Goal: Information Seeking & Learning: Find specific page/section

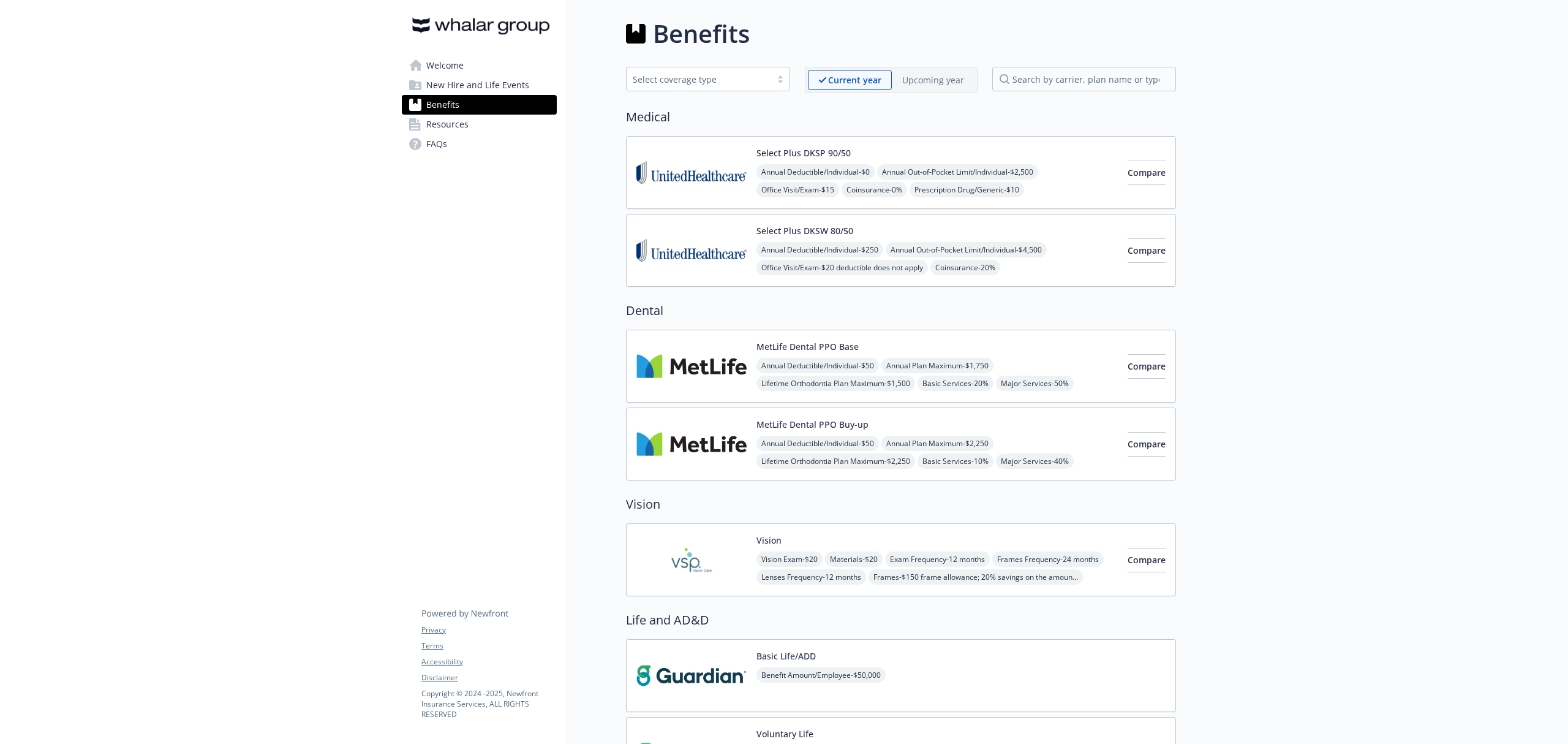
scroll to position [571, 0]
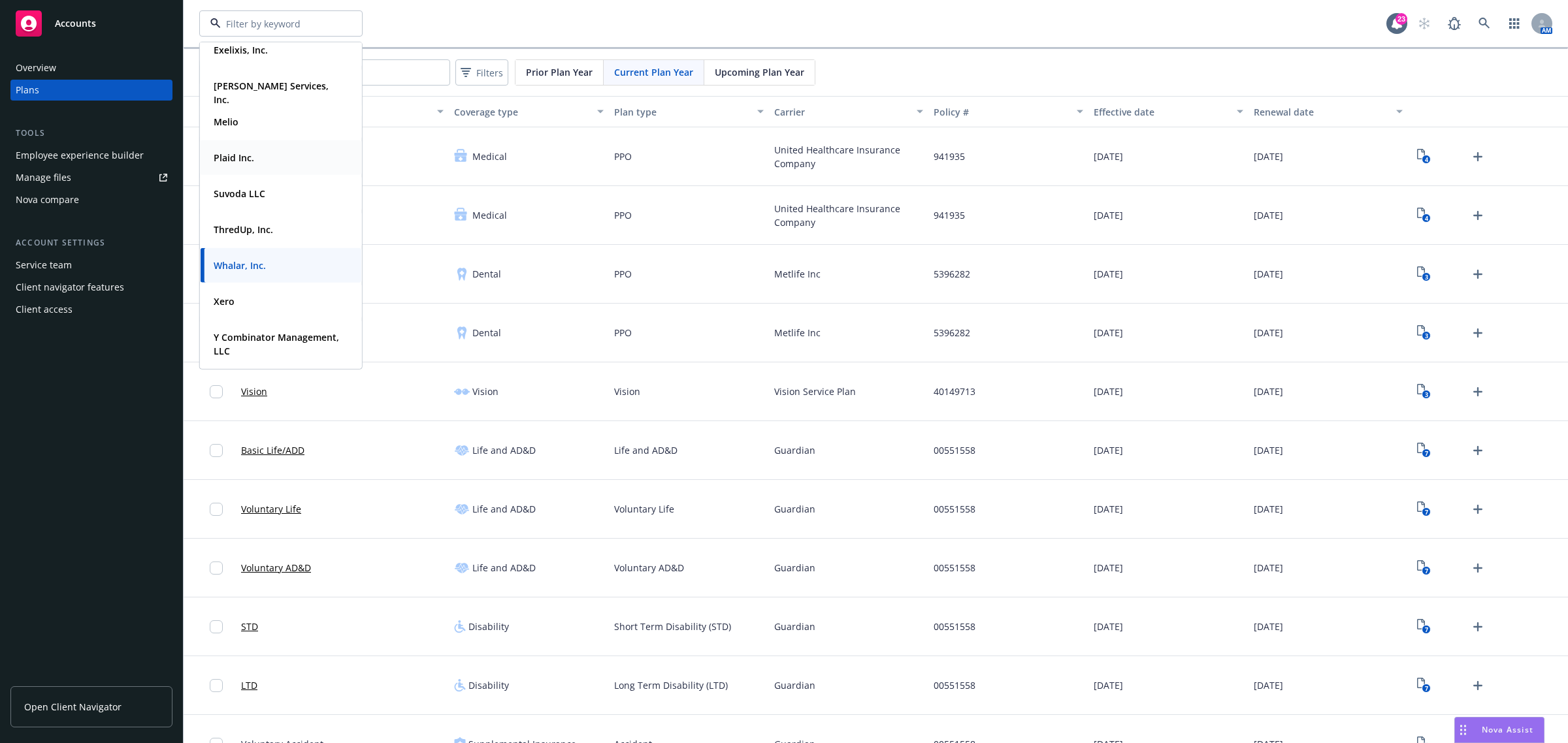
scroll to position [245, 0]
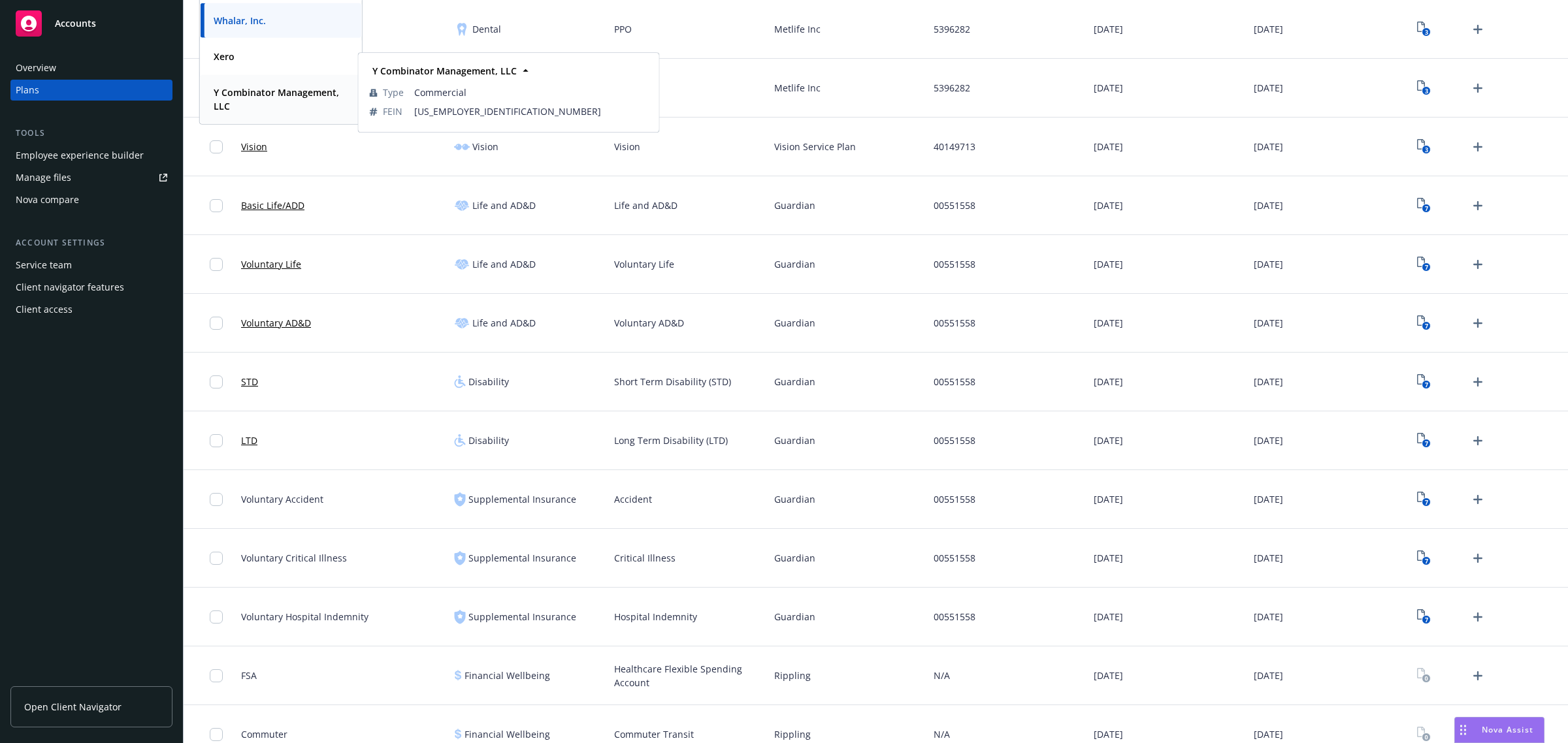
click at [235, 106] on strong "Y Combinator Management, LLC" at bounding box center [276, 99] width 125 height 26
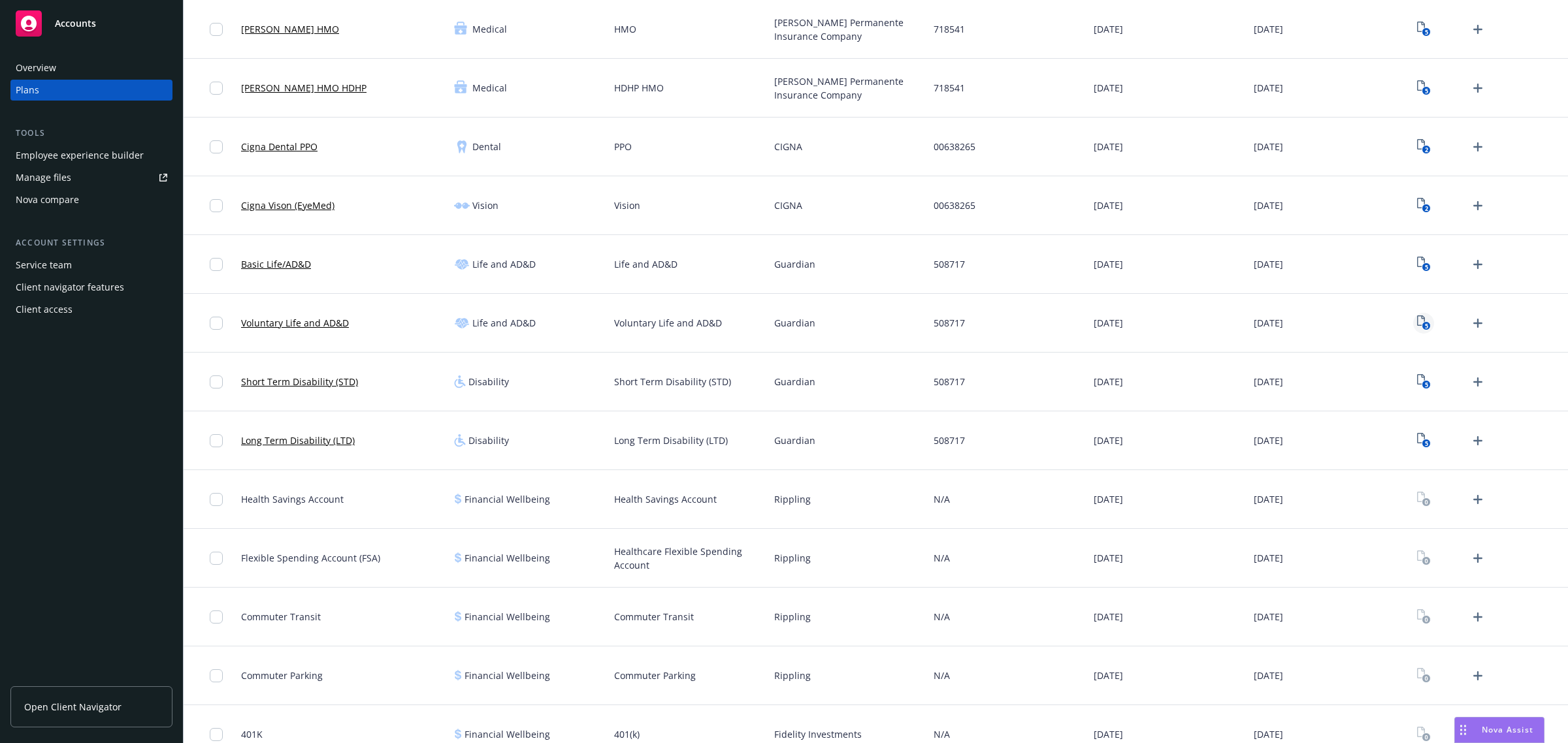
click at [1422, 325] on rect "View Plan Documents" at bounding box center [1425, 326] width 9 height 9
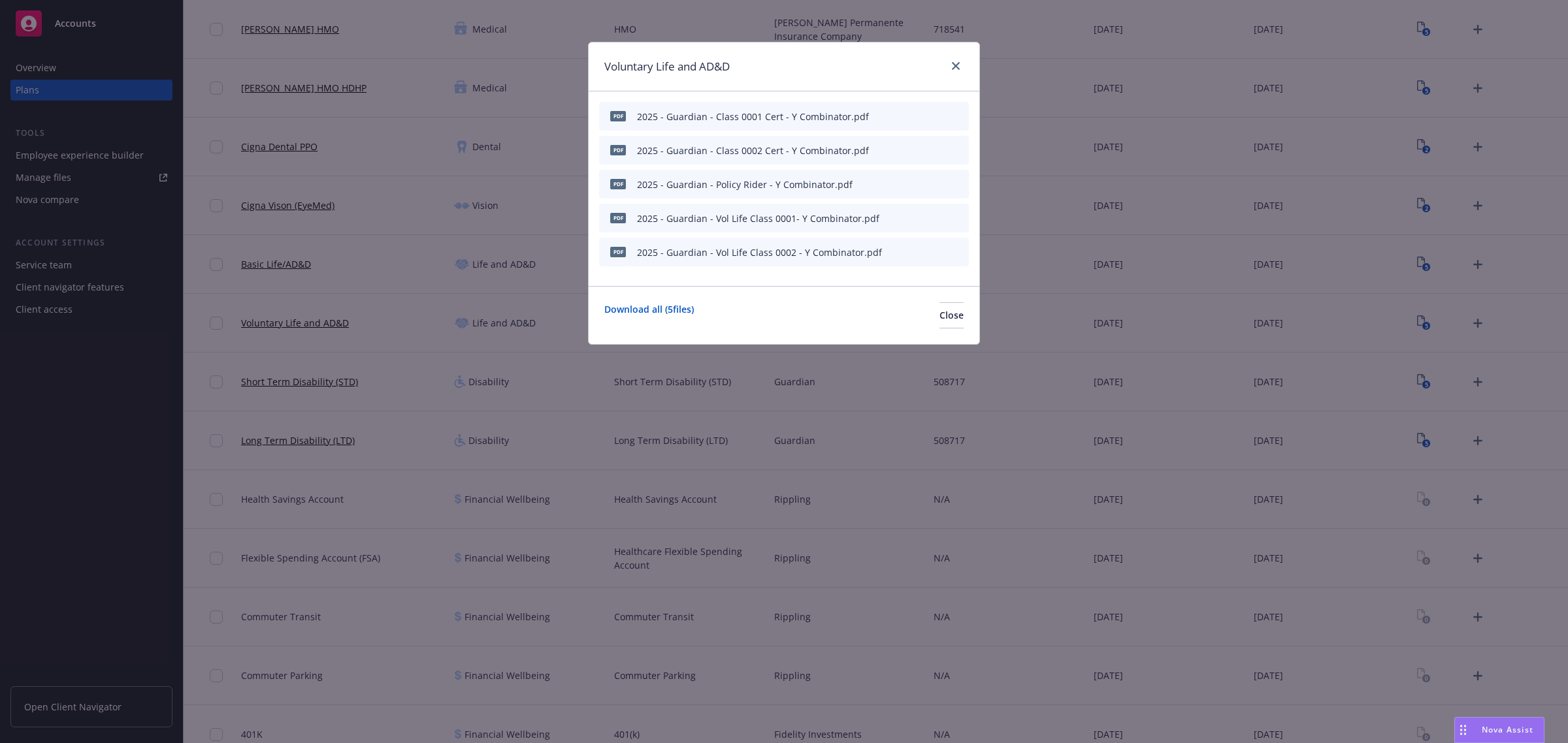
click at [934, 180] on icon "preview file" at bounding box center [935, 184] width 12 height 9
click at [963, 62] on link "close" at bounding box center [956, 66] width 16 height 16
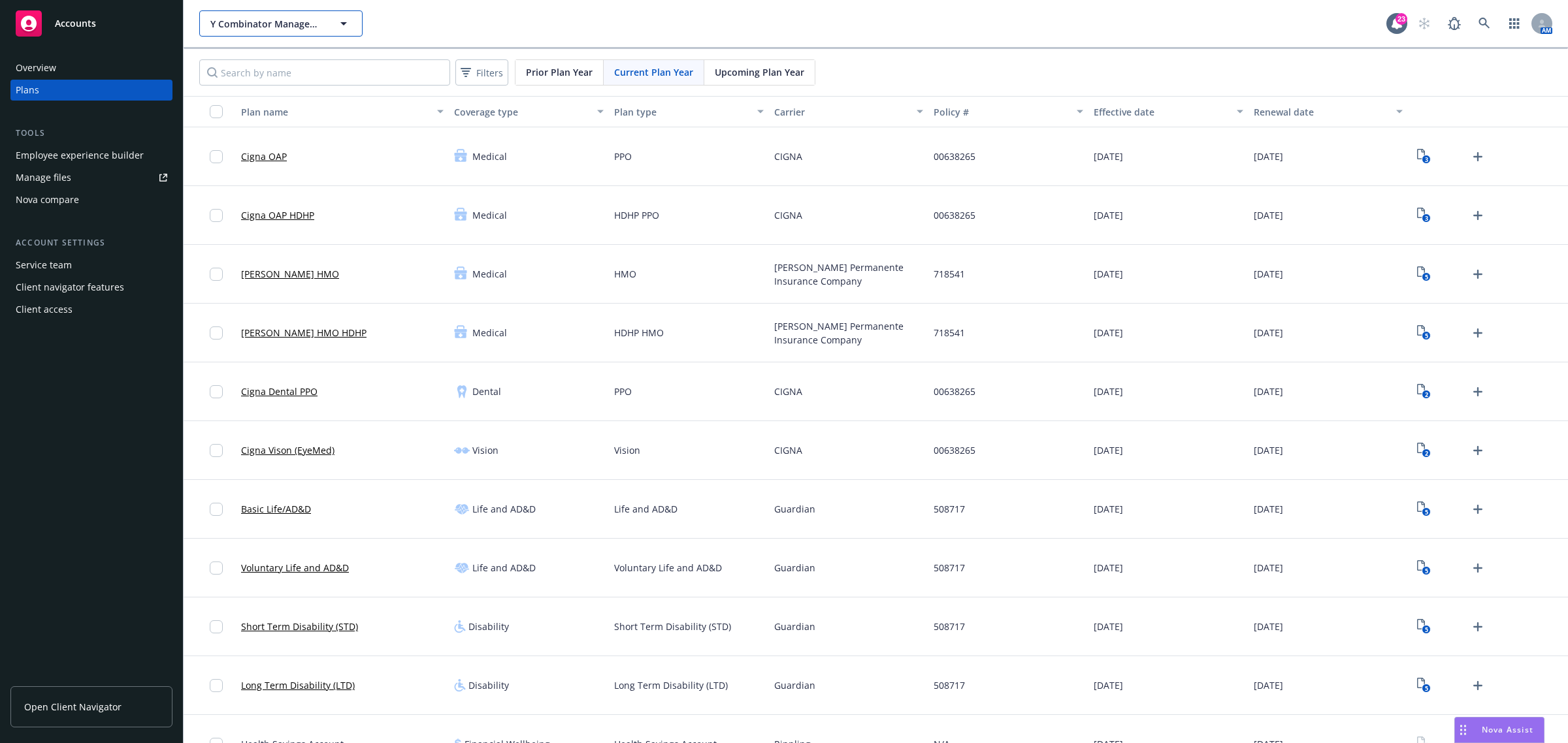
click at [283, 23] on div "Y Combinator Management, LLC" at bounding box center [280, 23] width 164 height 26
click at [298, 26] on span "Y Combinator Management, LLC" at bounding box center [267, 24] width 113 height 14
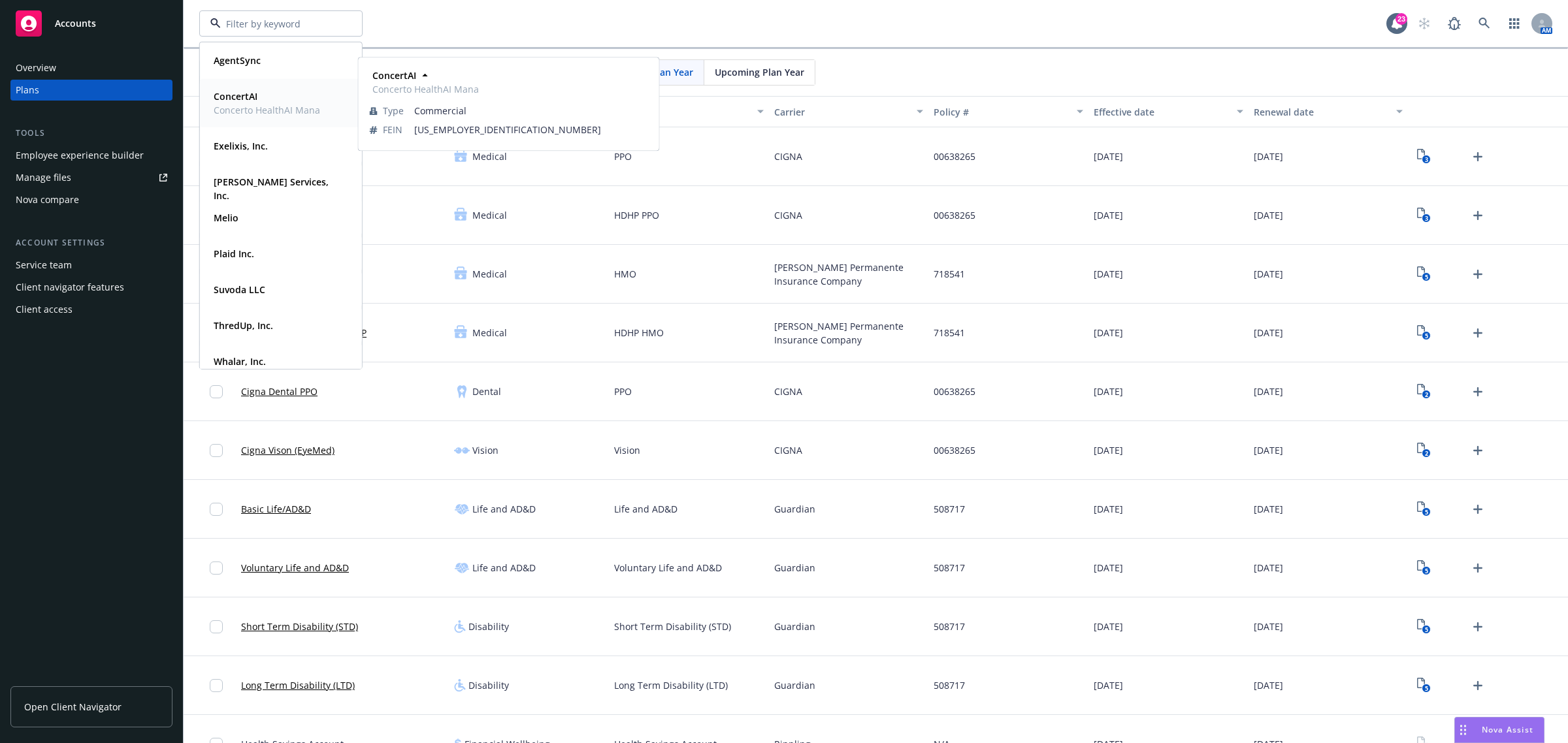
click at [239, 104] on span "Concerto HealthAI Mana" at bounding box center [267, 110] width 107 height 14
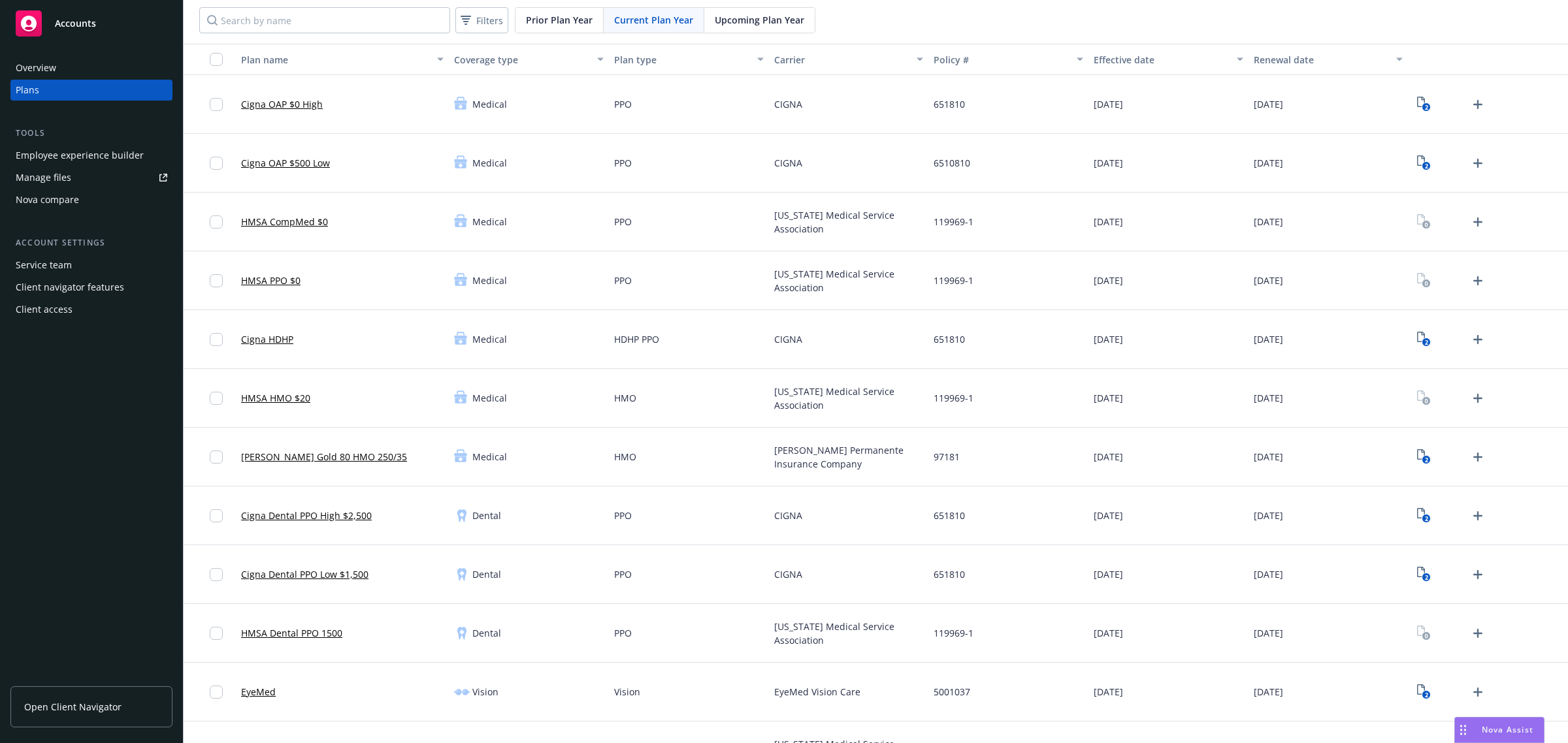
scroll to position [81, 0]
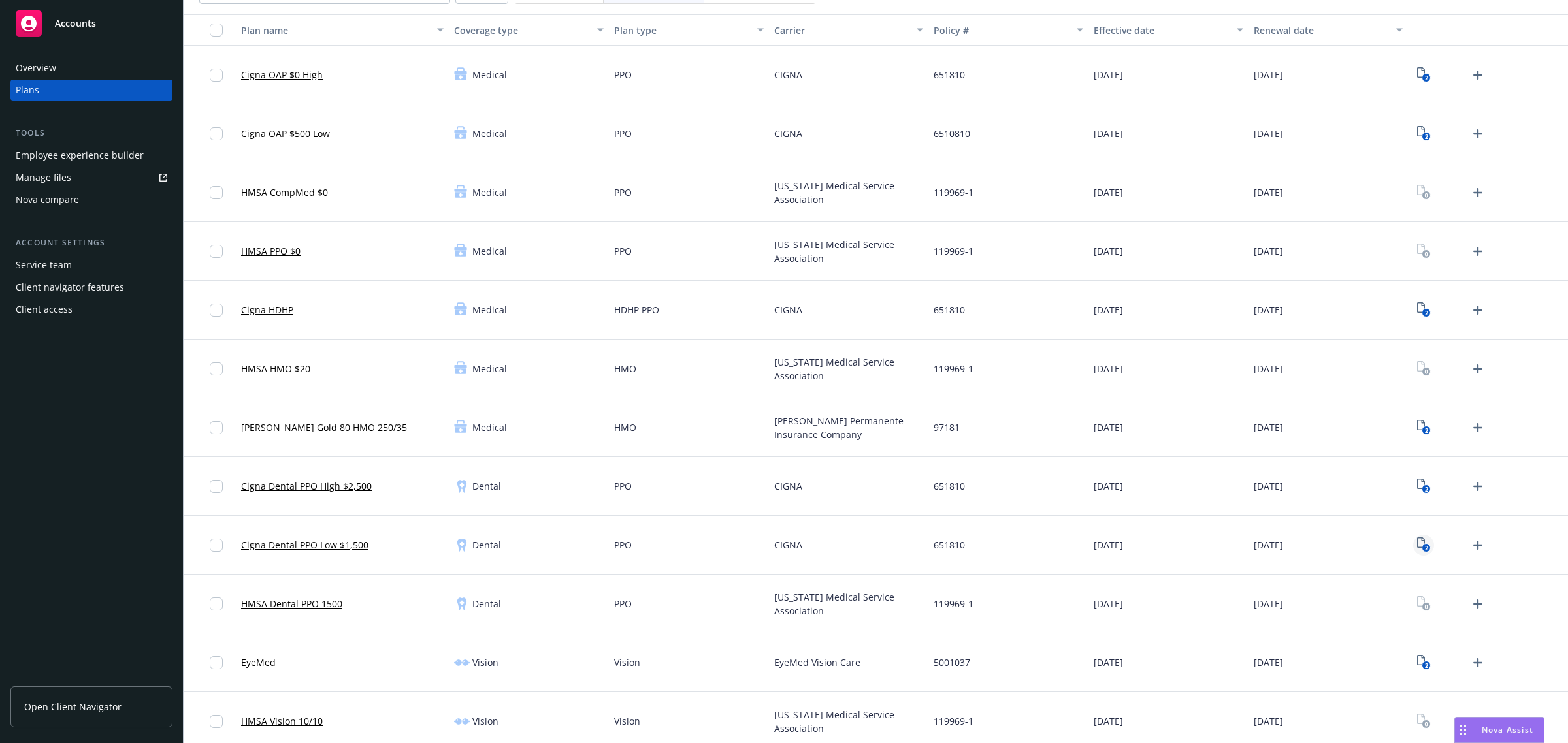
click at [1424, 549] on text "2" at bounding box center [1425, 548] width 3 height 9
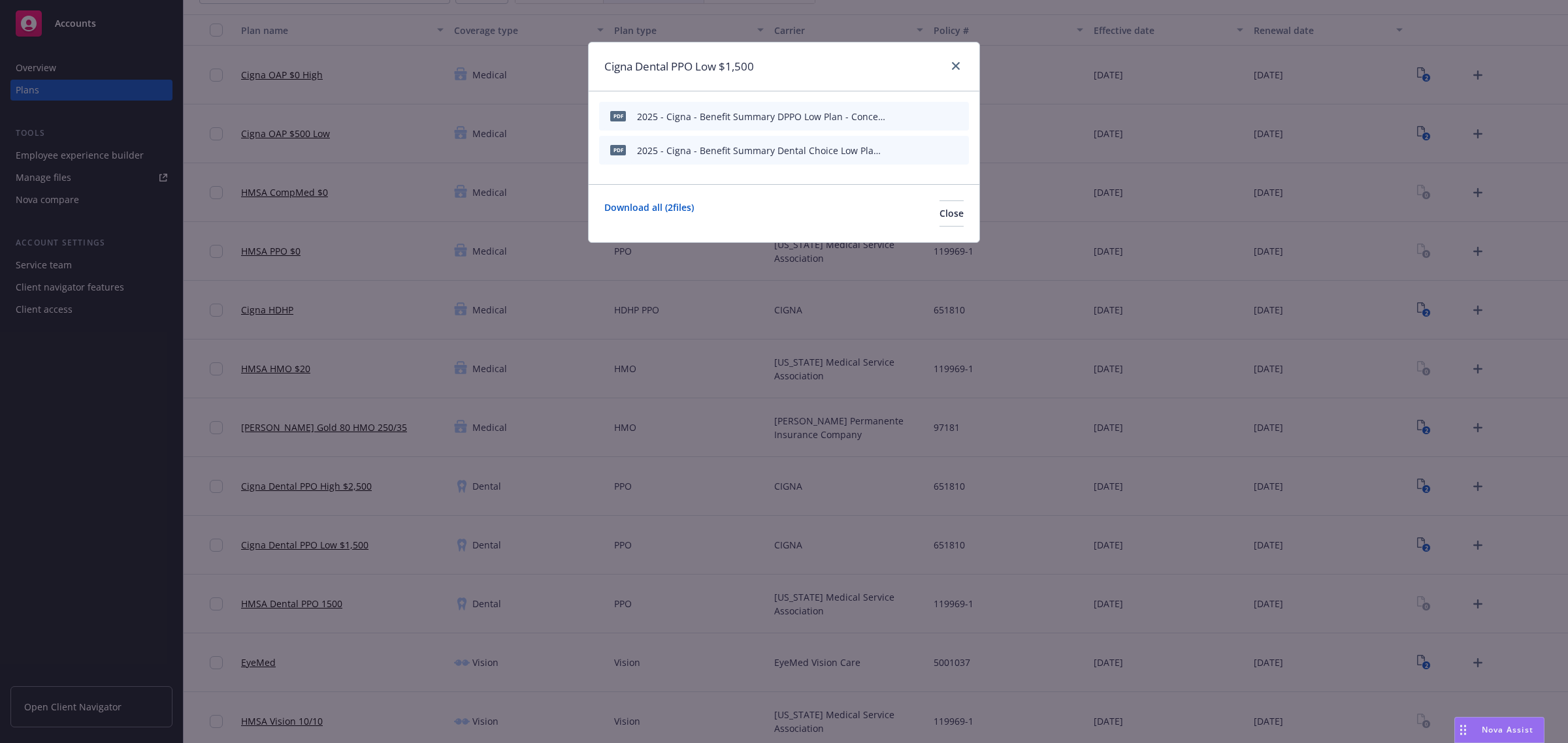
click at [930, 147] on icon "preview file" at bounding box center [935, 150] width 12 height 9
click at [958, 60] on link "close" at bounding box center [956, 66] width 16 height 16
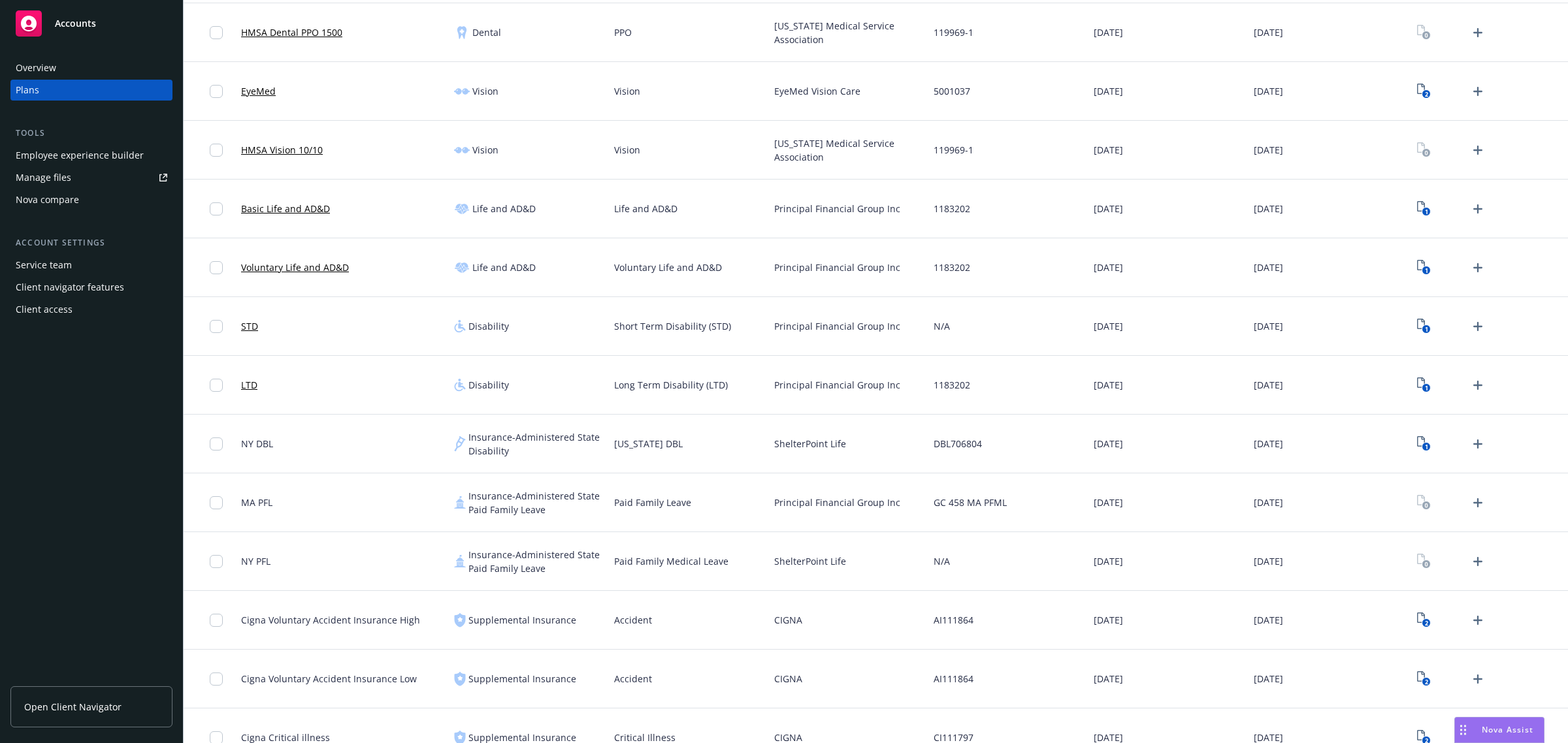
scroll to position [898, 0]
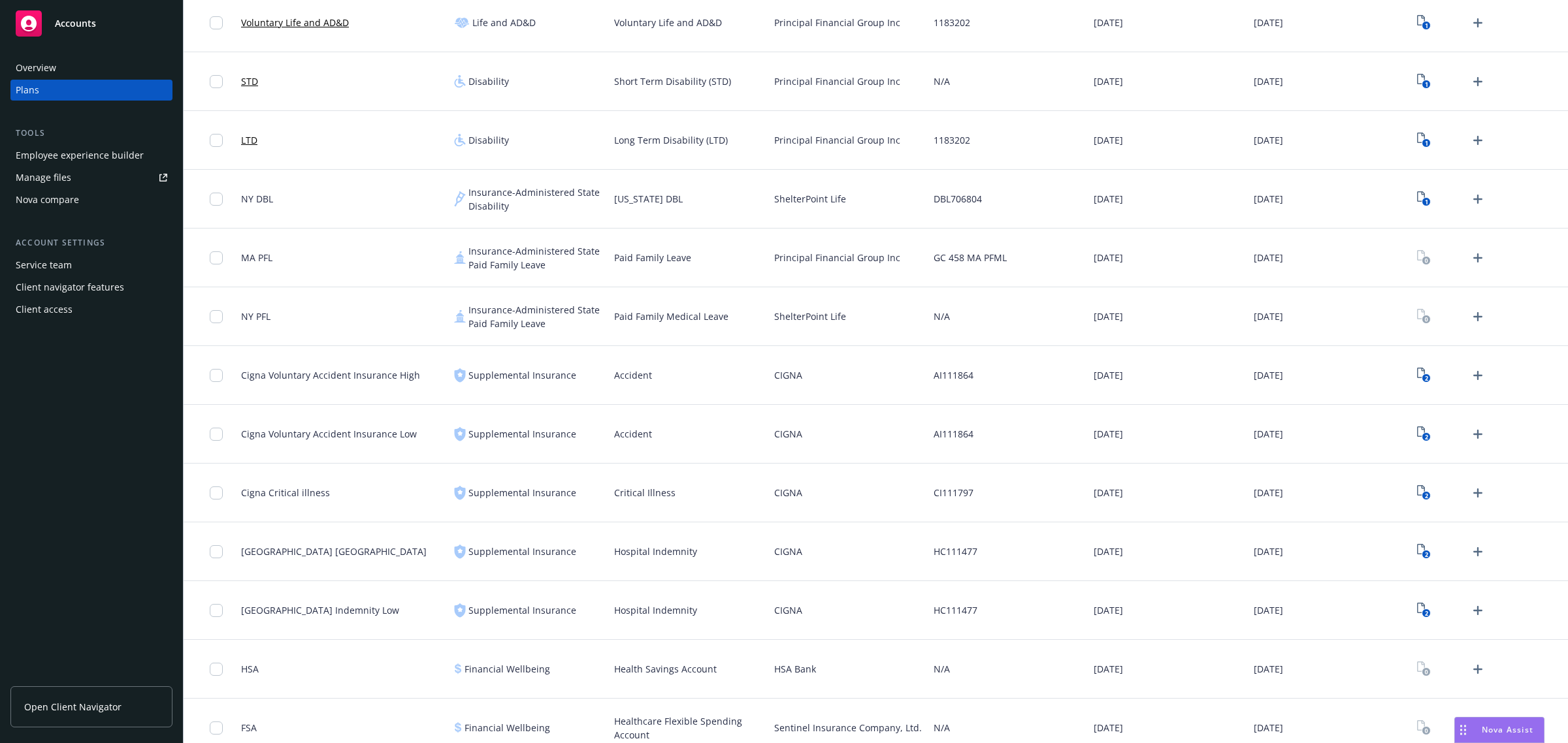
click at [1426, 374] on div "2" at bounding box center [1450, 375] width 74 height 21
click at [1424, 376] on text "2" at bounding box center [1425, 378] width 3 height 9
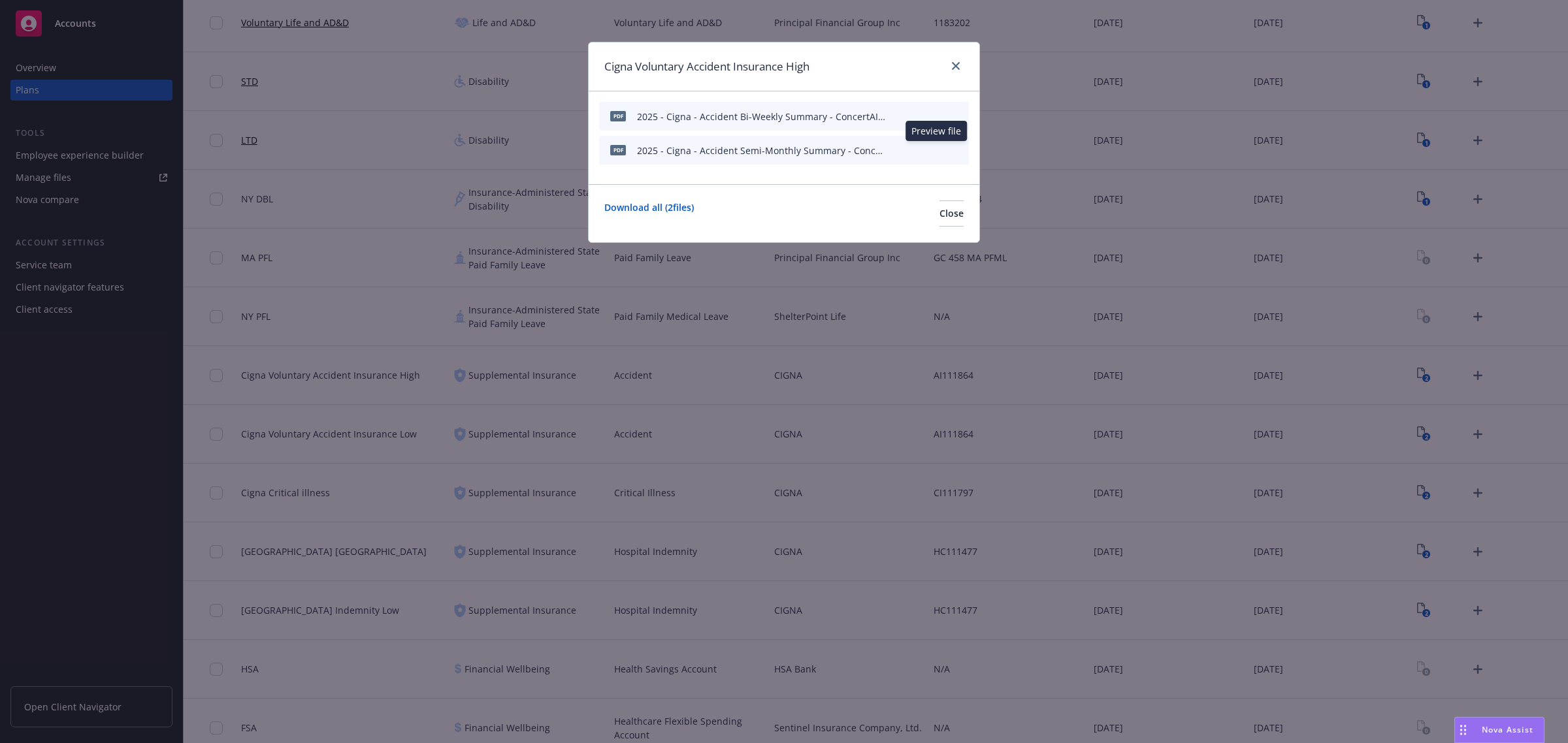
click at [938, 148] on icon "preview file" at bounding box center [935, 150] width 12 height 9
click at [959, 69] on icon "close" at bounding box center [956, 66] width 8 height 8
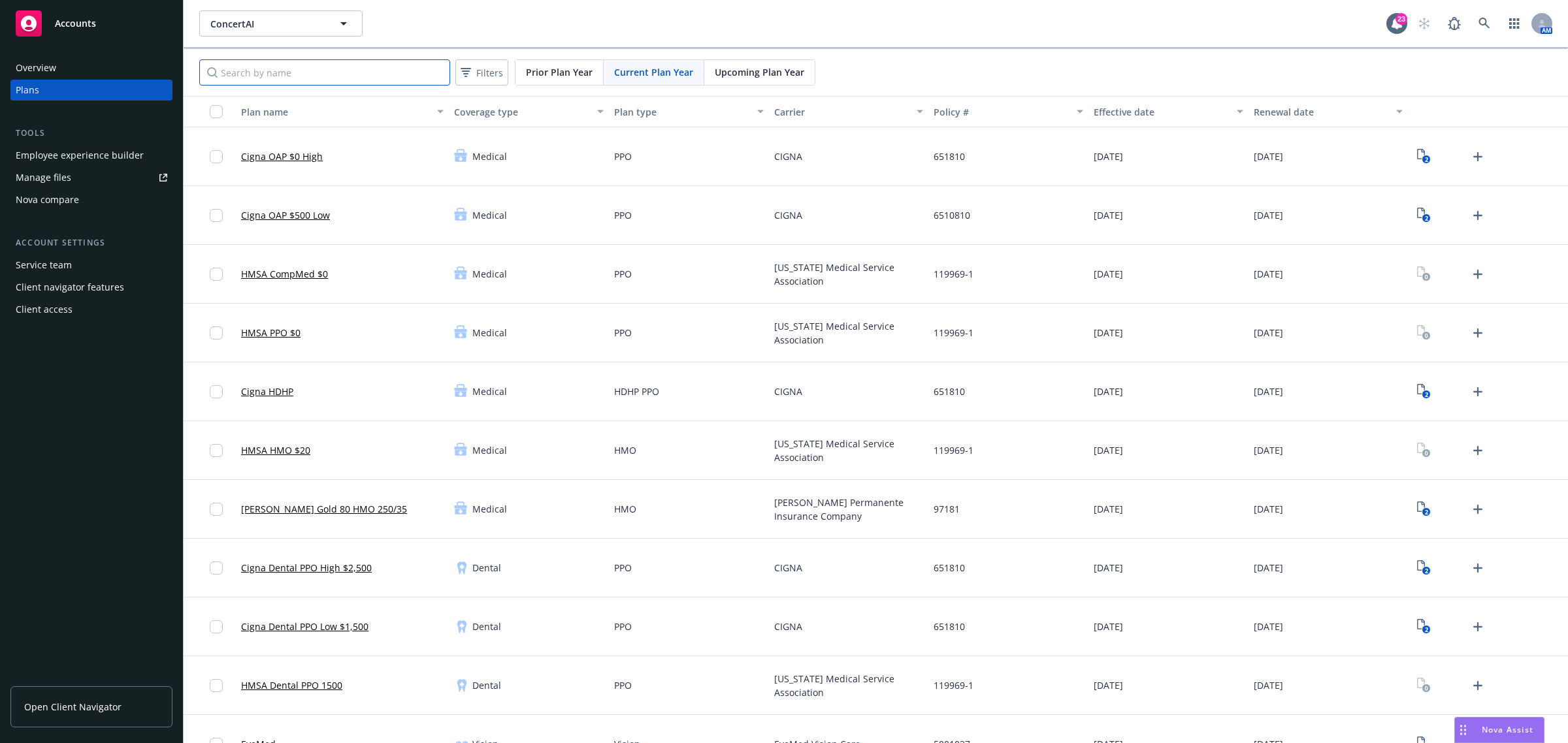
click at [316, 74] on input "Search by name" at bounding box center [324, 72] width 251 height 26
type input "ny"
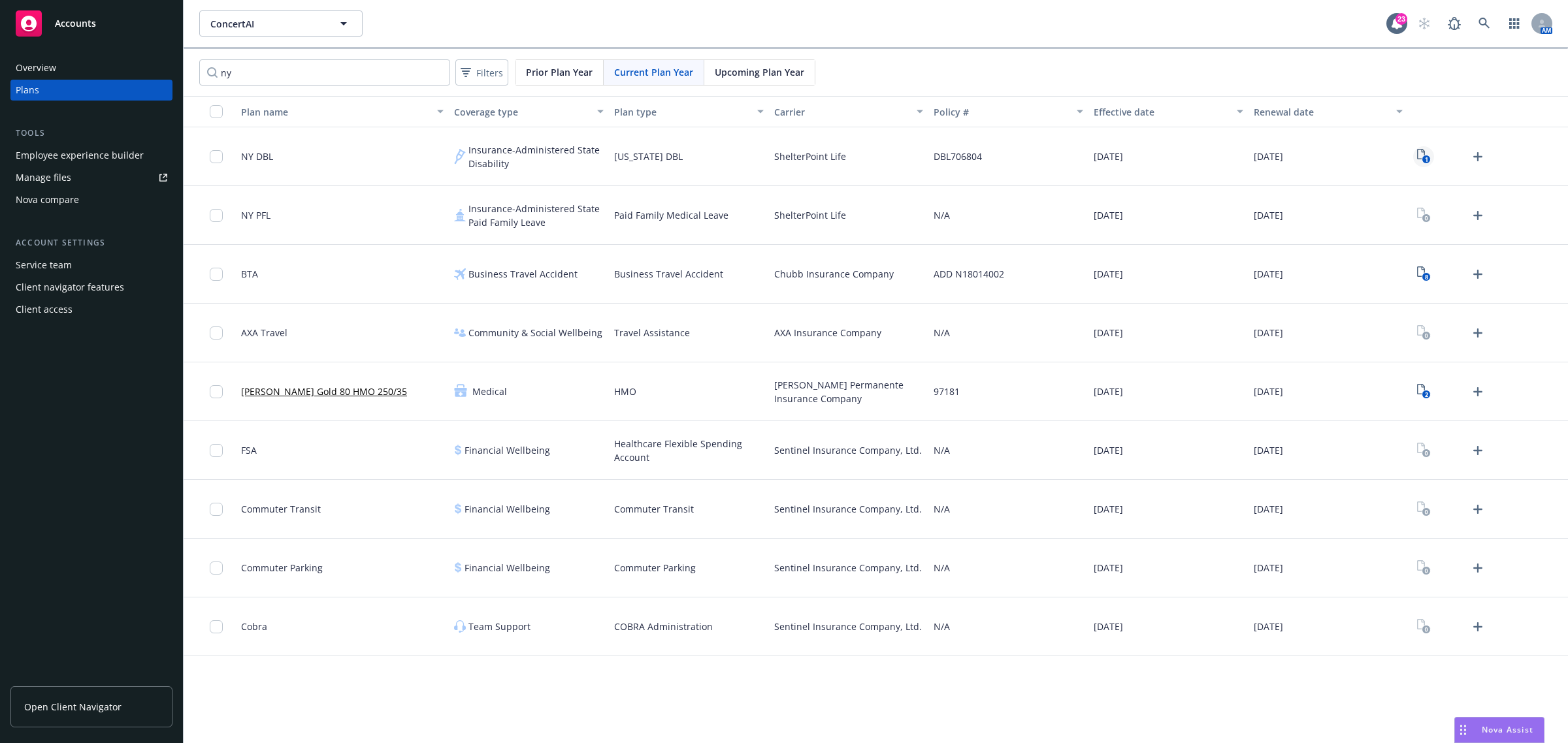
click at [1419, 150] on icon "View Plan Documents" at bounding box center [1421, 153] width 8 height 10
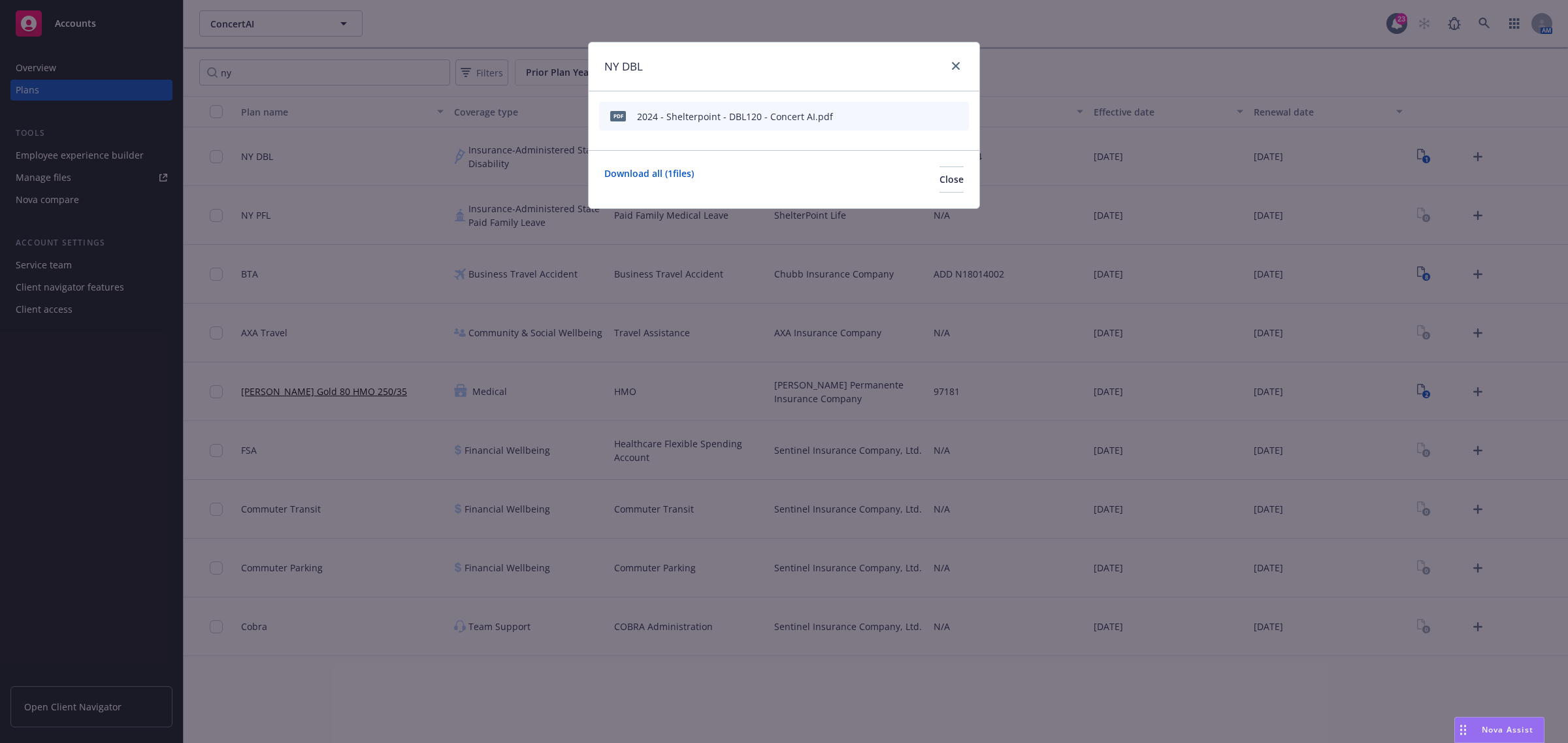
click at [936, 111] on icon "preview file" at bounding box center [935, 116] width 12 height 9
